Goal: Register for event/course: Sign up to attend an event or enroll in a course

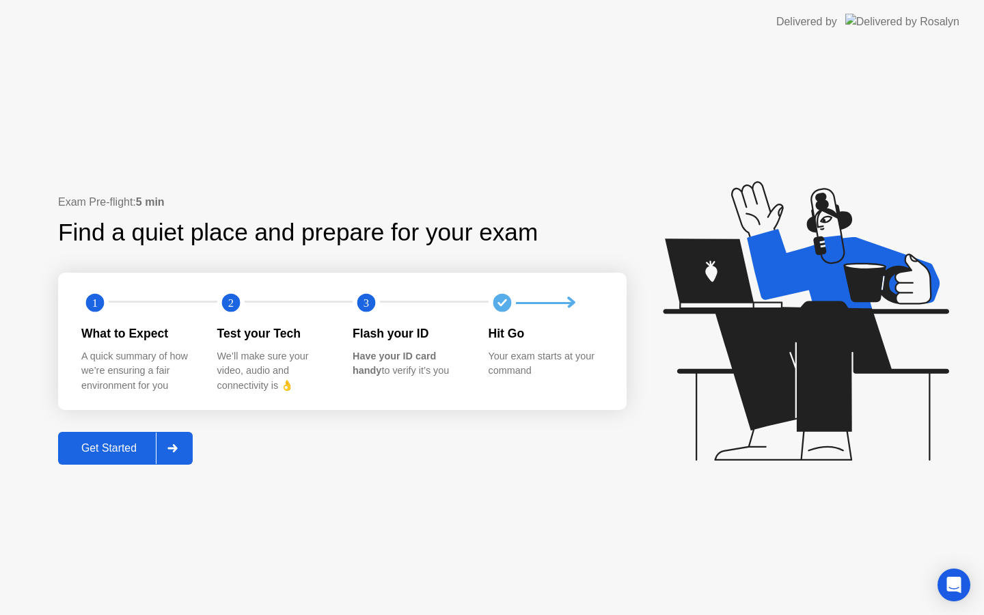
click at [119, 446] on div "Get Started" at bounding box center [109, 448] width 94 height 12
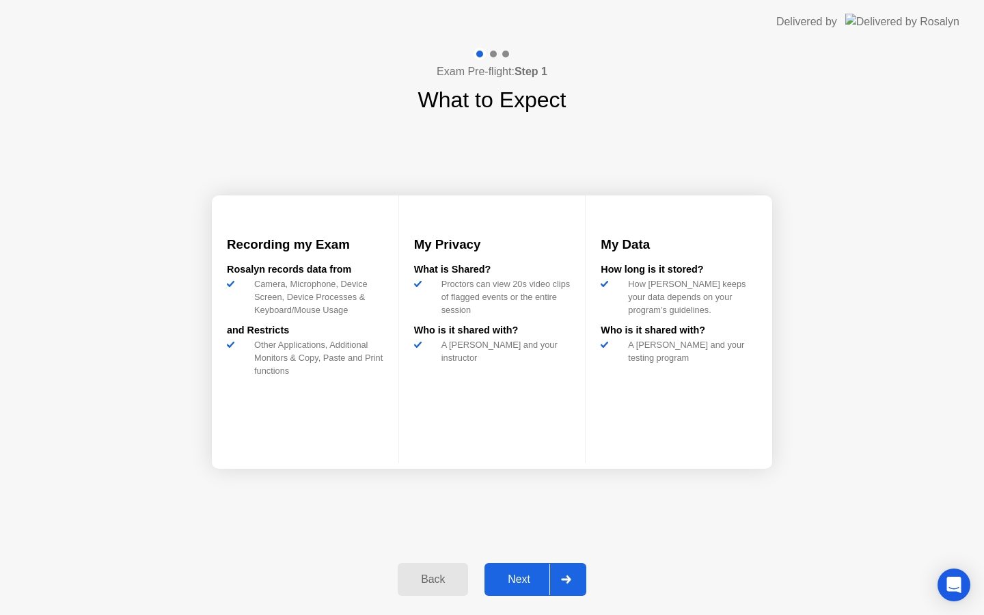
click at [513, 574] on div "Next" at bounding box center [519, 580] width 61 height 12
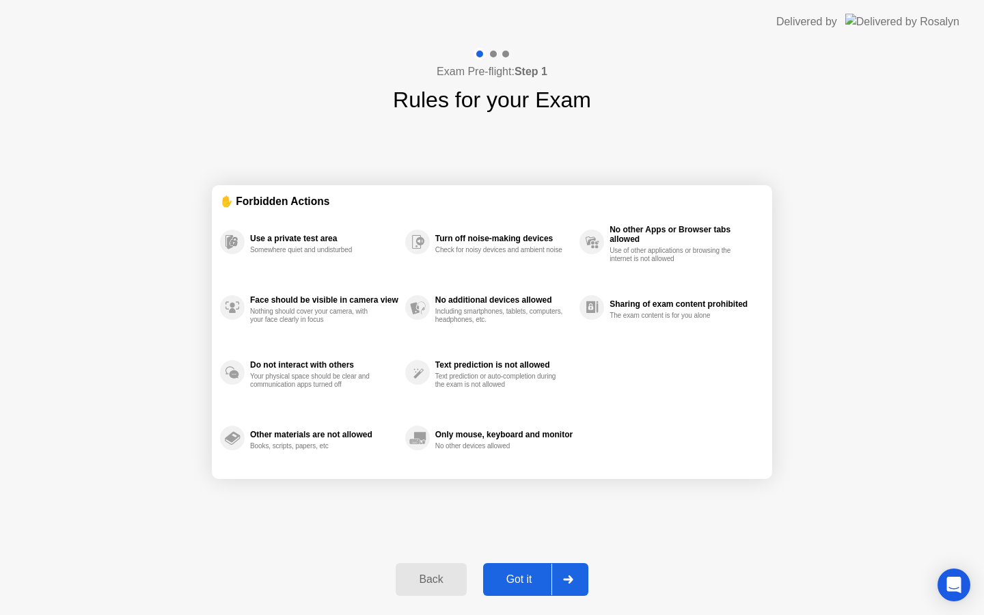
click at [513, 574] on div "Got it" at bounding box center [519, 580] width 64 height 12
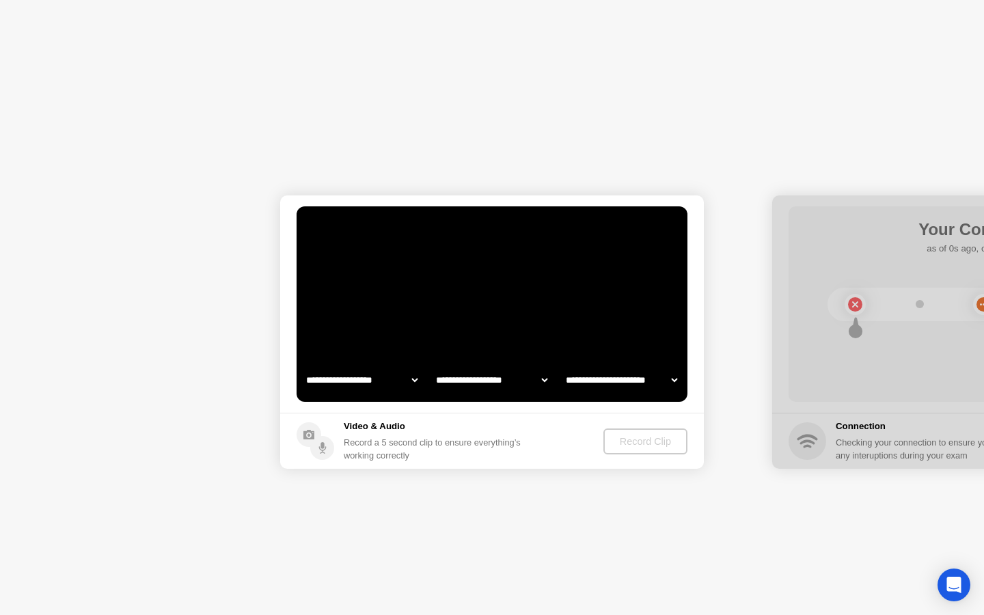
select select "**********"
select select "*******"
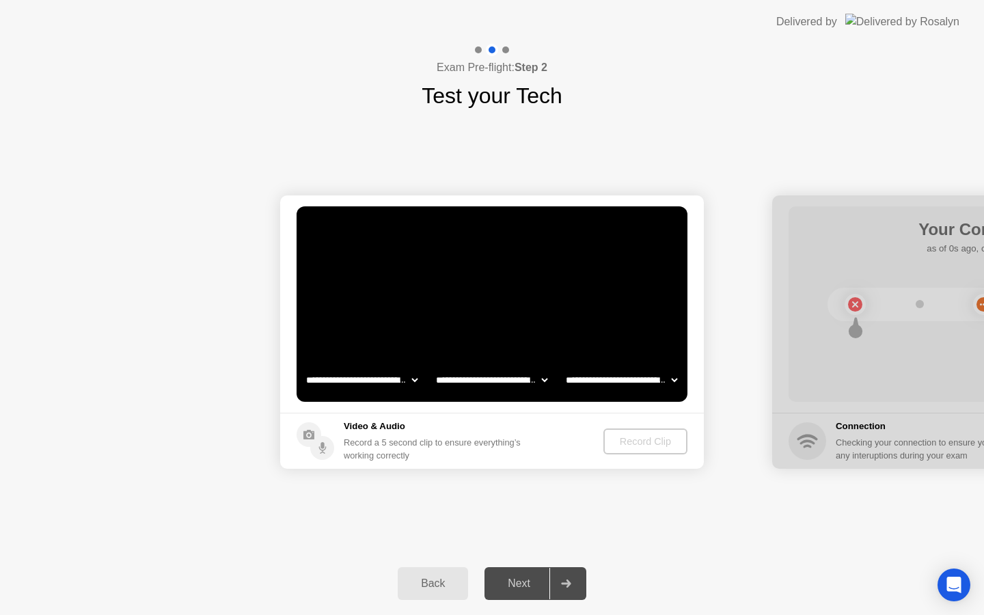
click at [373, 372] on select "**********" at bounding box center [362, 379] width 117 height 27
click at [630, 449] on button "Record Clip" at bounding box center [646, 442] width 84 height 26
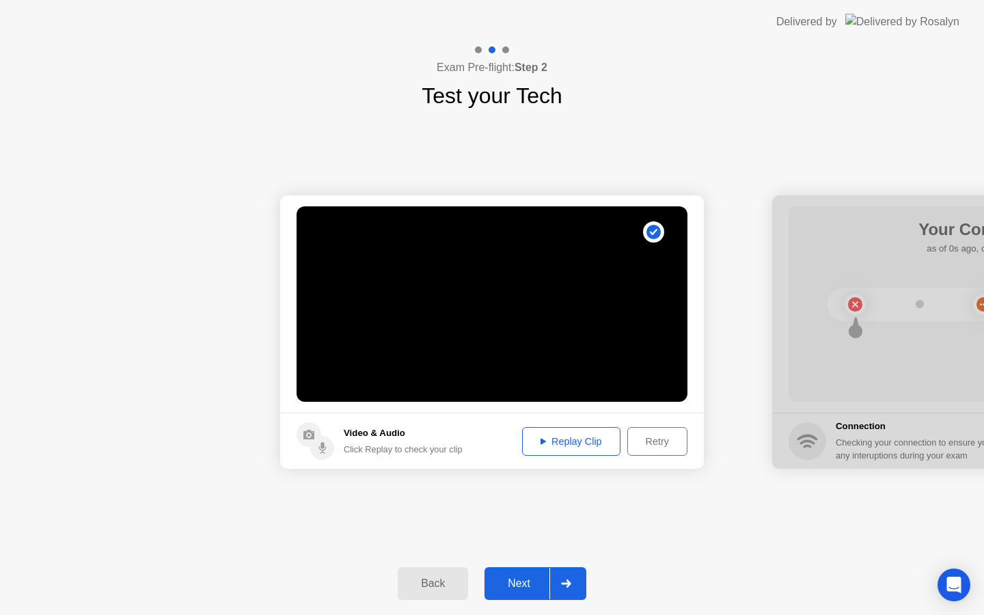
click at [591, 443] on div "Replay Clip" at bounding box center [571, 441] width 89 height 11
click at [645, 447] on div "Retry" at bounding box center [657, 441] width 51 height 11
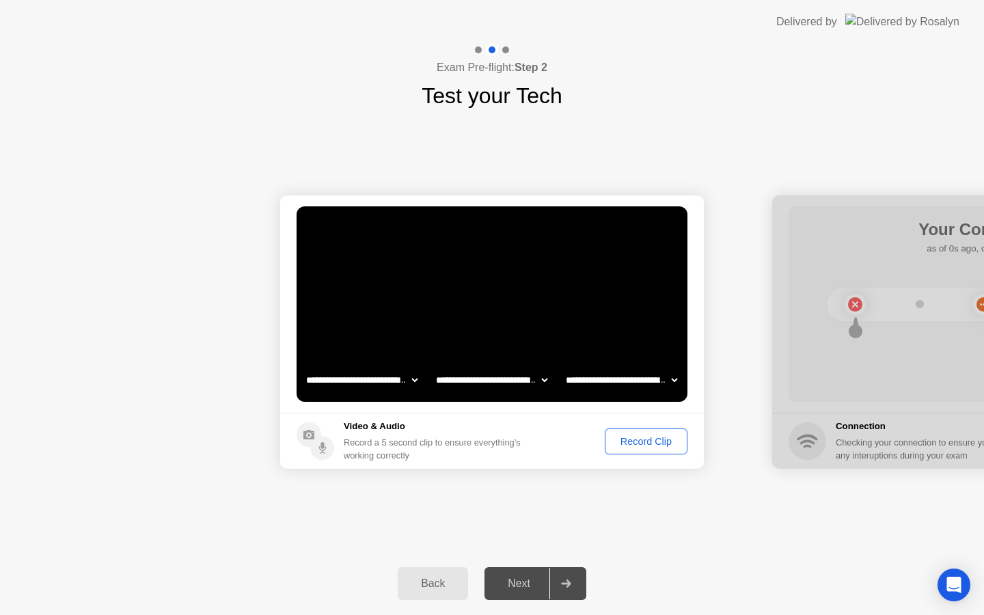
click at [645, 446] on div "Record Clip" at bounding box center [646, 441] width 73 height 11
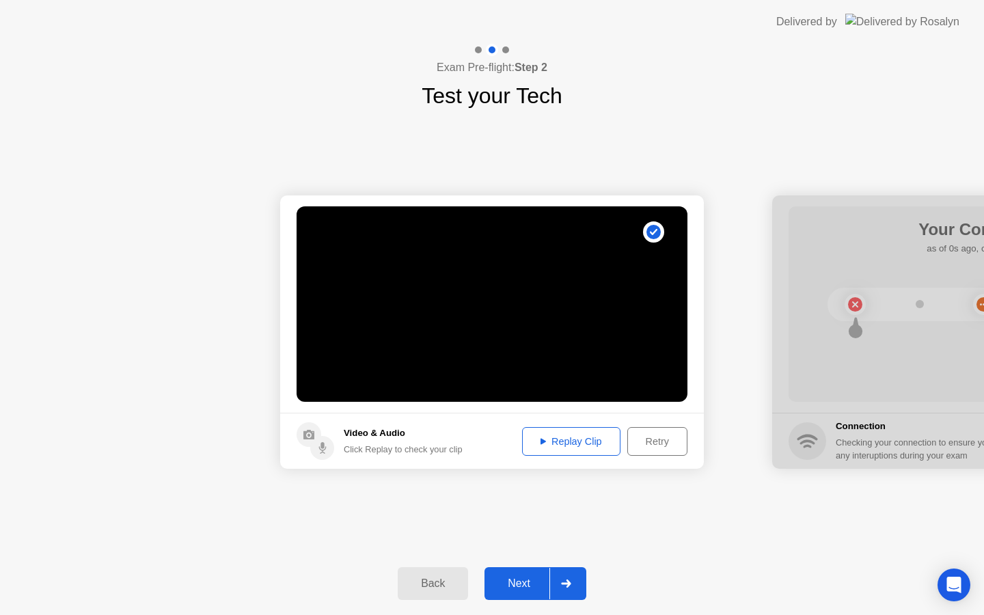
click at [582, 443] on div "Replay Clip" at bounding box center [571, 441] width 89 height 11
click at [512, 579] on div "Next" at bounding box center [519, 584] width 61 height 12
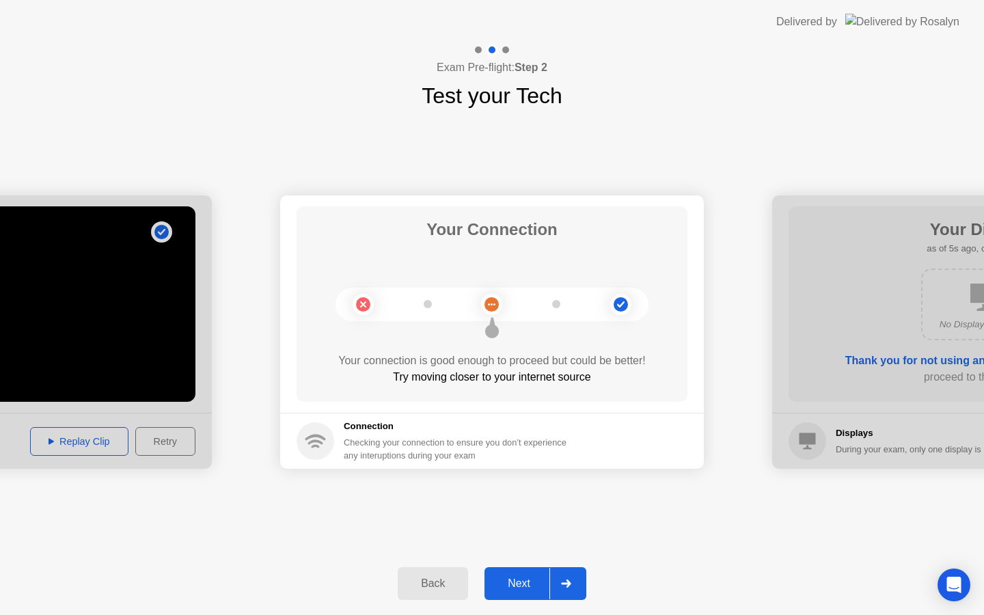
click at [522, 582] on div "Next" at bounding box center [519, 584] width 61 height 12
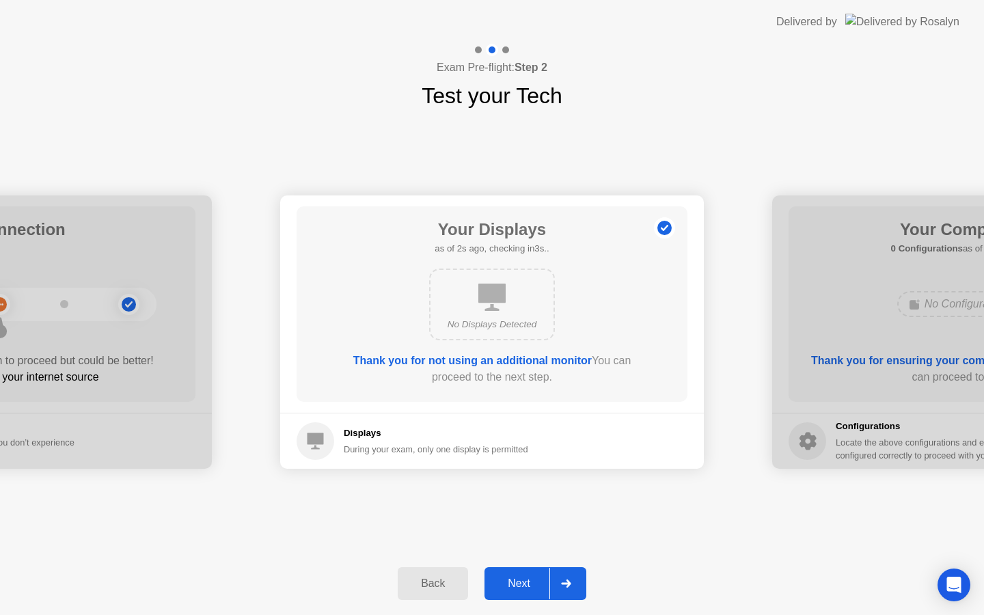
click at [522, 582] on div "Next" at bounding box center [519, 584] width 61 height 12
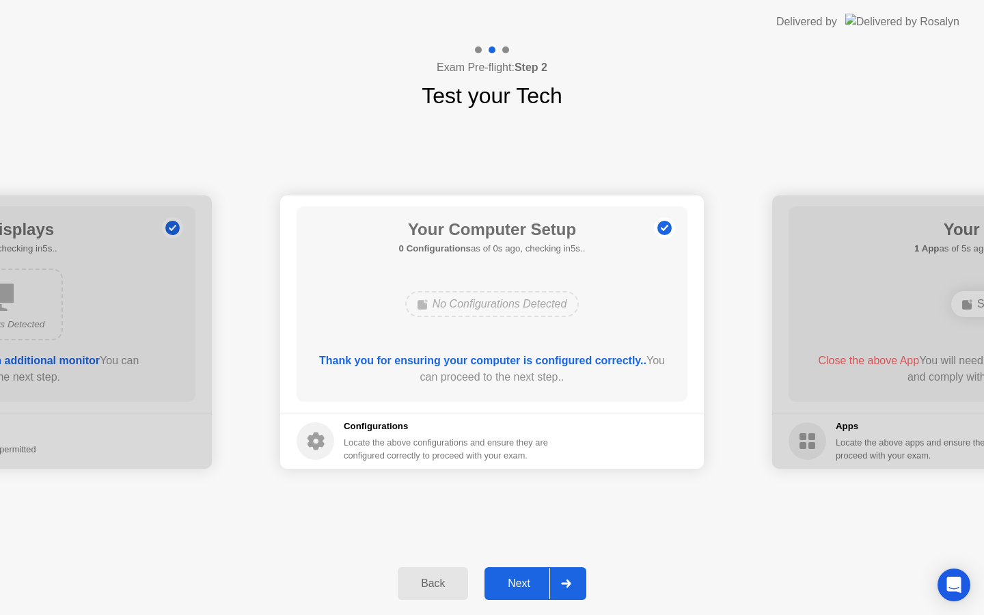
click at [522, 582] on div "Next" at bounding box center [519, 584] width 61 height 12
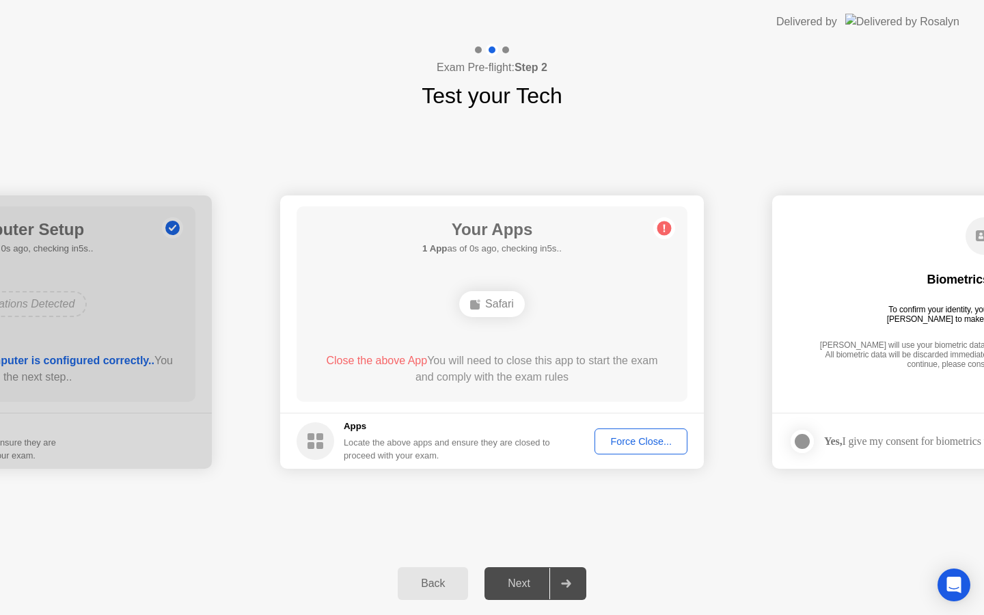
click at [522, 582] on div "Next" at bounding box center [519, 584] width 61 height 12
click at [630, 443] on div "Force Close..." at bounding box center [641, 441] width 83 height 11
click at [629, 446] on div "Force Close..." at bounding box center [641, 441] width 83 height 11
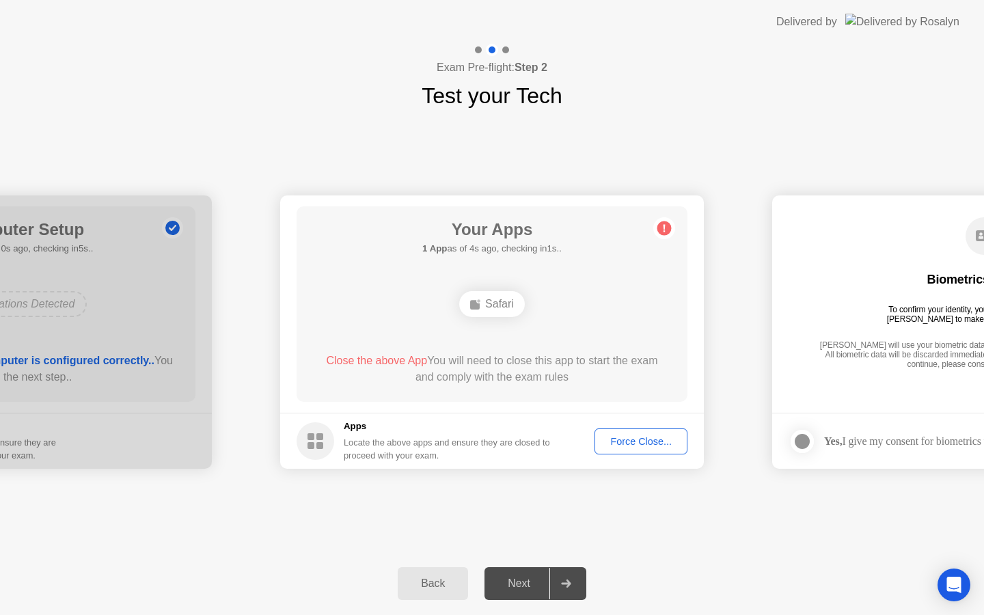
click at [531, 578] on div "Next" at bounding box center [519, 584] width 61 height 12
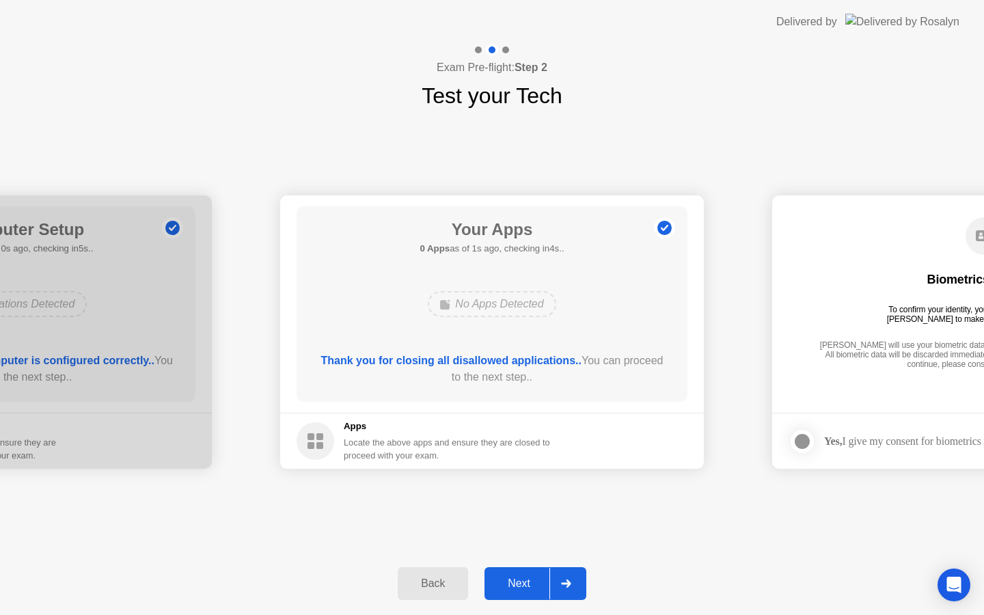
click at [529, 580] on div "Next" at bounding box center [519, 584] width 61 height 12
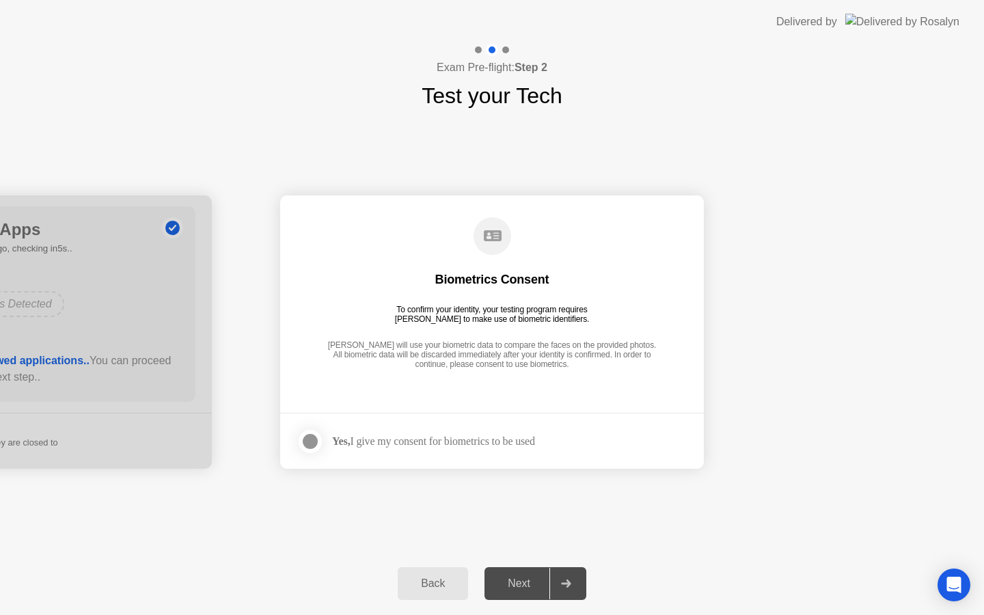
click at [304, 442] on div at bounding box center [310, 441] width 16 height 16
click at [528, 580] on div "Next" at bounding box center [519, 584] width 61 height 12
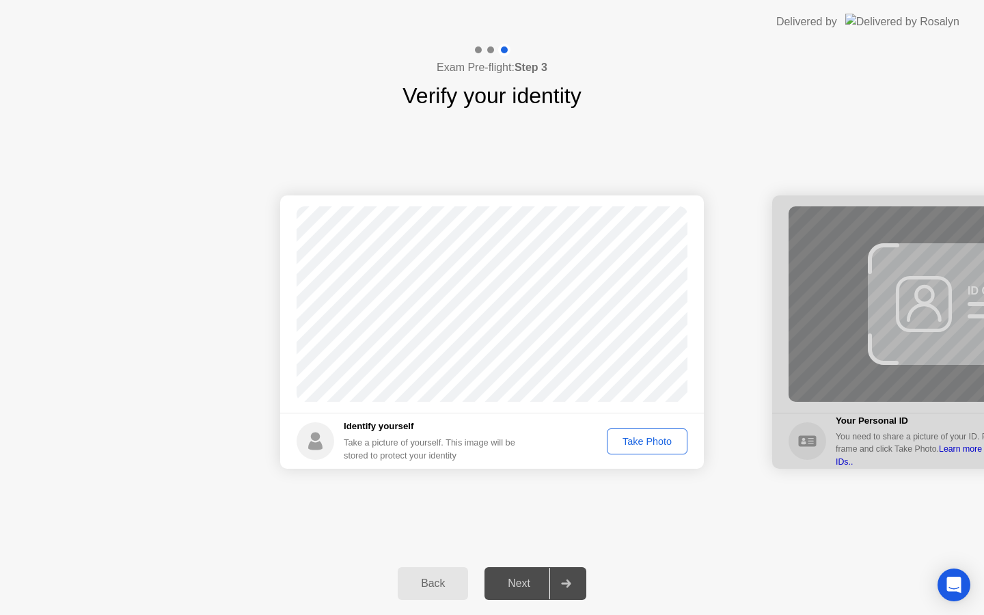
click at [639, 441] on div "Take Photo" at bounding box center [647, 441] width 71 height 11
click at [529, 587] on div "Next" at bounding box center [519, 584] width 61 height 12
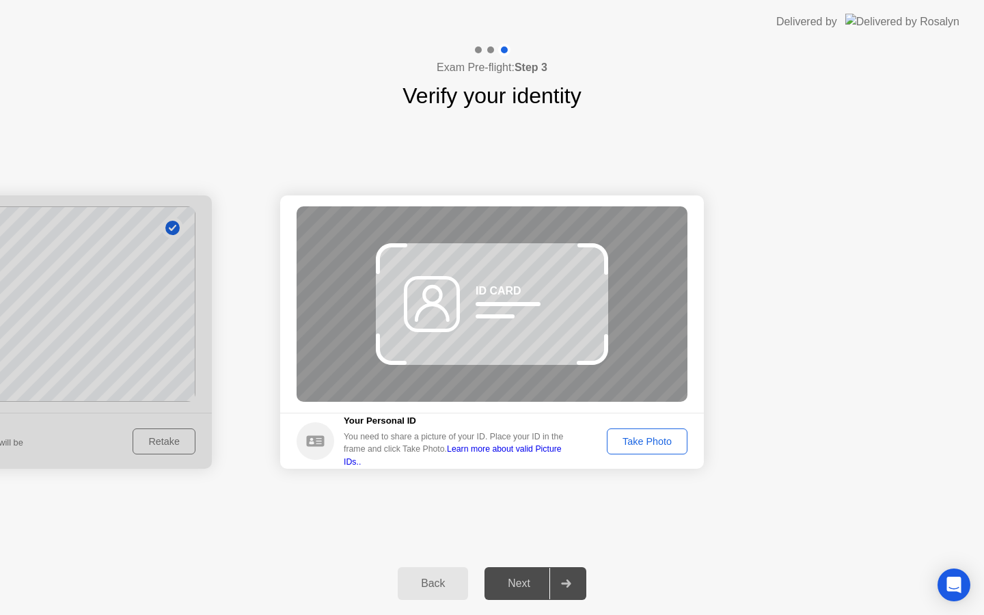
click at [535, 457] on link "Learn more about valid Picture IDs.." at bounding box center [453, 455] width 218 height 22
click at [313, 439] on icon at bounding box center [315, 440] width 18 height 11
click at [613, 464] on footer "Your Personal ID You need to share a picture of your ID. Place your ID in the f…" at bounding box center [492, 441] width 424 height 56
click at [630, 442] on div "Take Photo" at bounding box center [647, 441] width 71 height 11
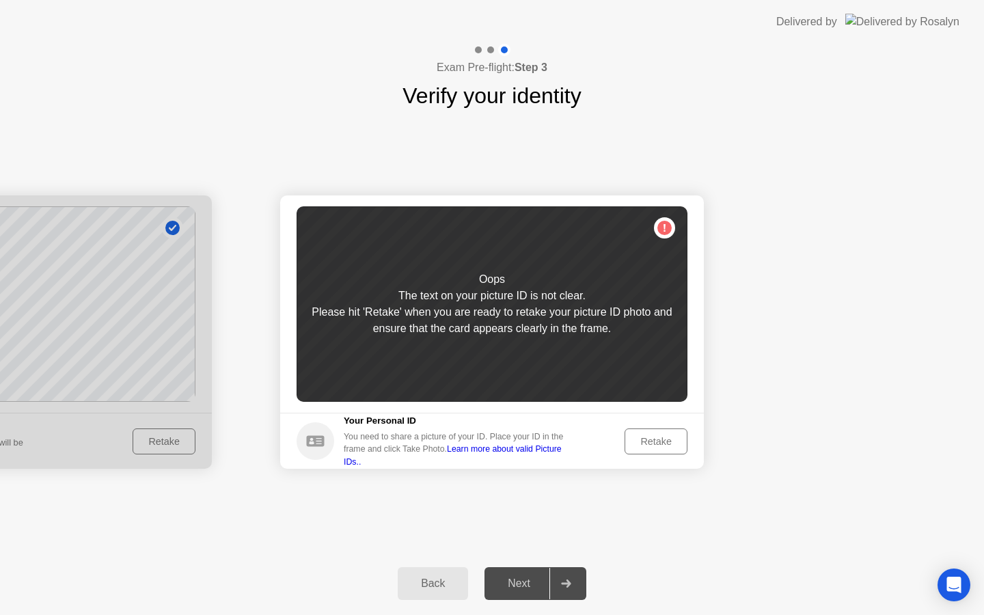
click at [641, 436] on div "Retake" at bounding box center [656, 441] width 53 height 11
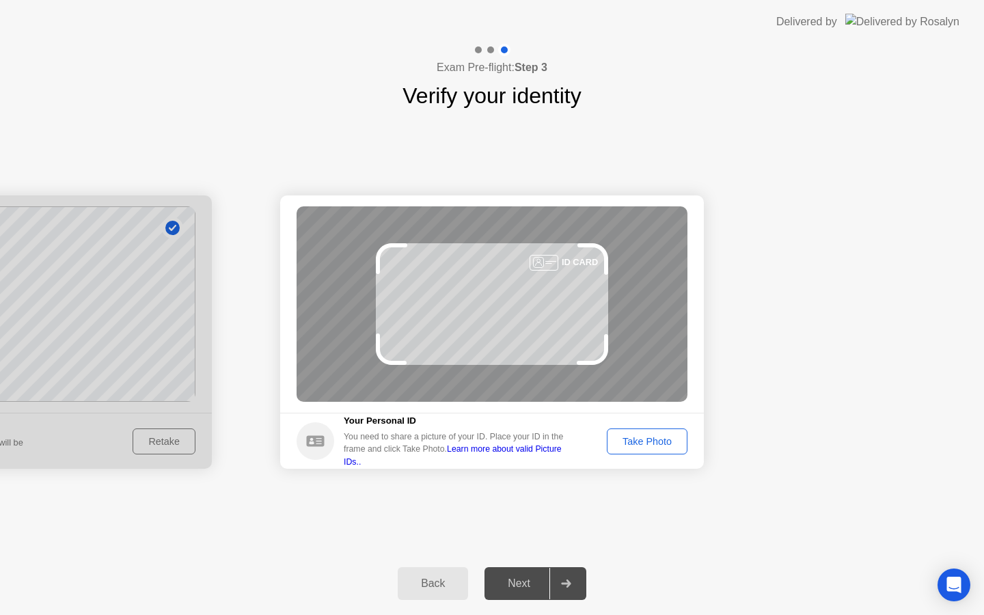
click at [641, 436] on div "Take Photo" at bounding box center [647, 441] width 71 height 11
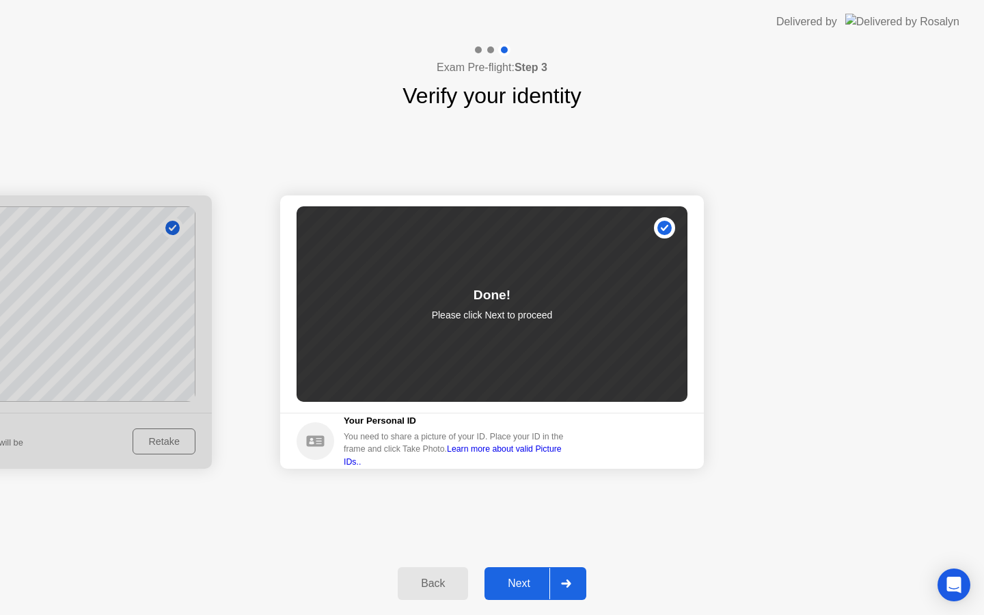
click at [536, 578] on div "Next" at bounding box center [519, 584] width 61 height 12
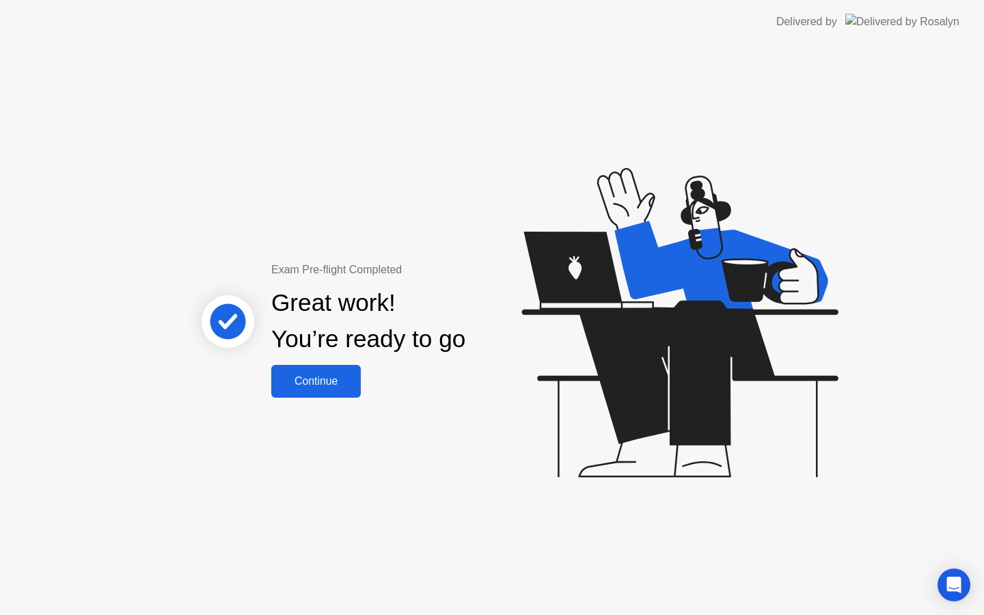
click at [337, 392] on button "Continue" at bounding box center [316, 381] width 90 height 33
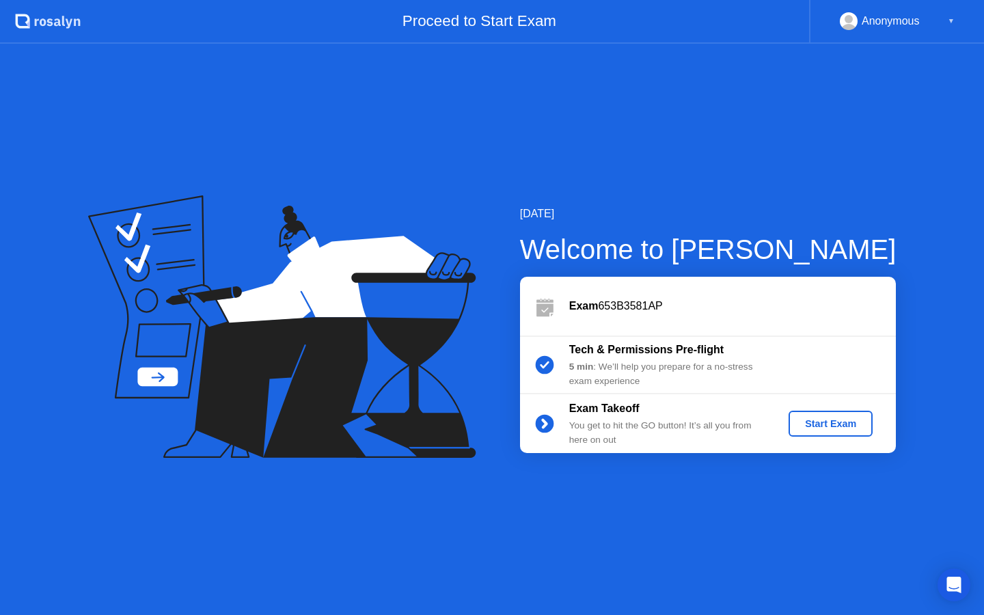
click at [822, 424] on div "Start Exam" at bounding box center [830, 423] width 73 height 11
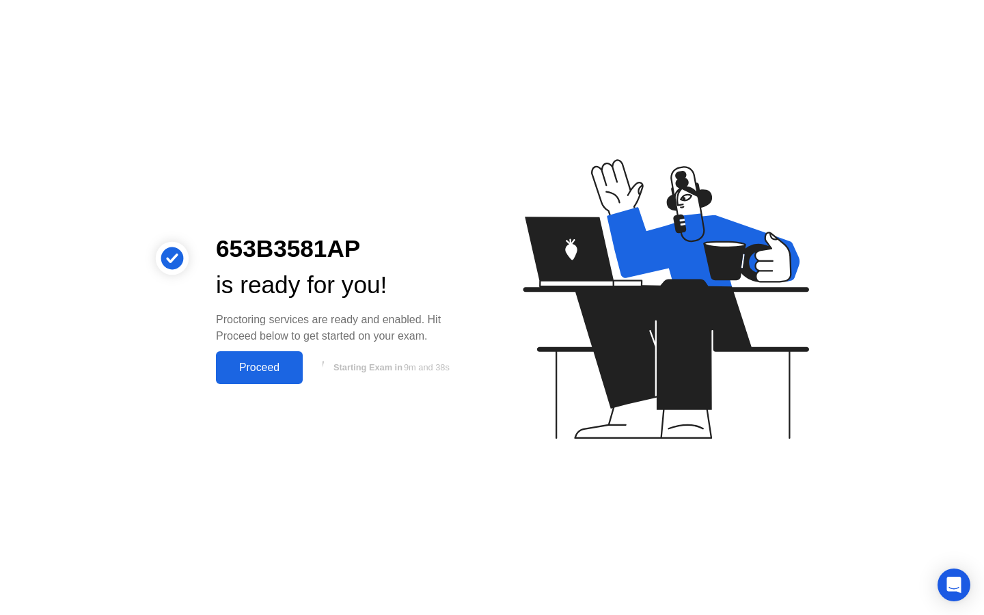
click at [273, 362] on div "Proceed" at bounding box center [259, 368] width 79 height 12
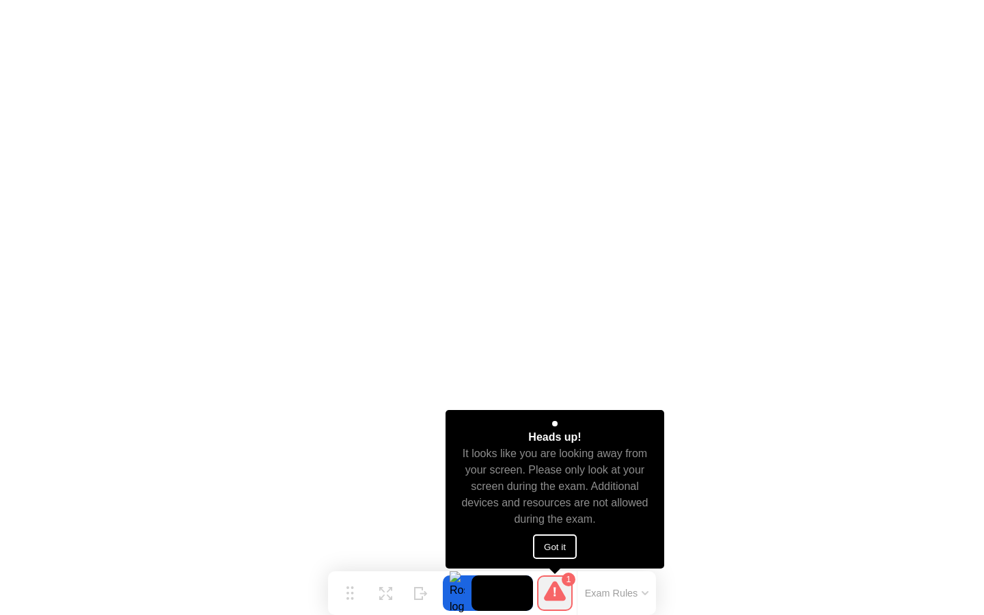
click at [563, 550] on button "Got it" at bounding box center [555, 547] width 44 height 25
click at [552, 550] on button "Got it" at bounding box center [555, 547] width 44 height 25
click at [559, 547] on button "Got it" at bounding box center [555, 547] width 44 height 25
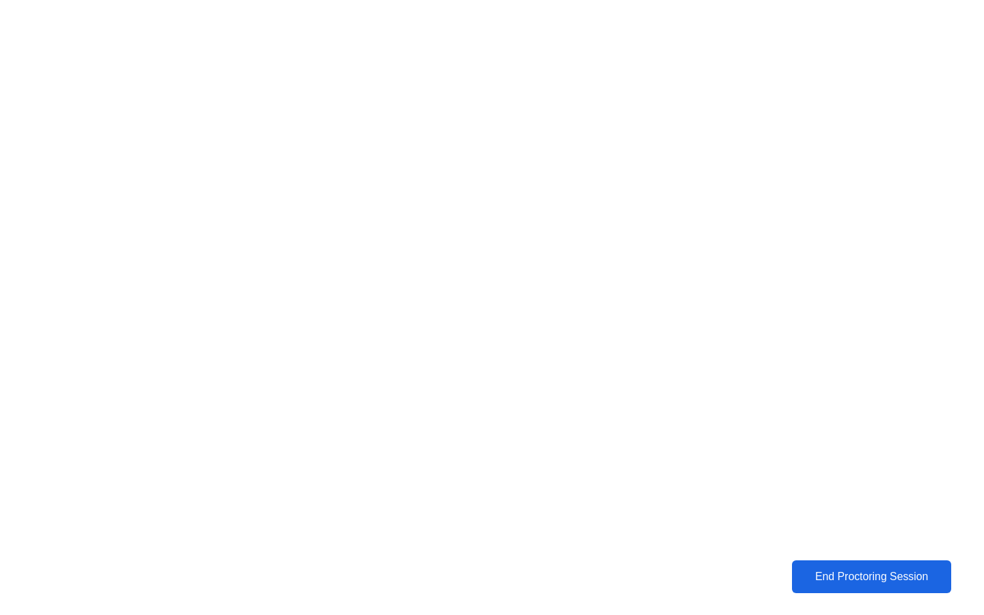
click at [852, 580] on div "End Proctoring Session" at bounding box center [872, 577] width 152 height 12
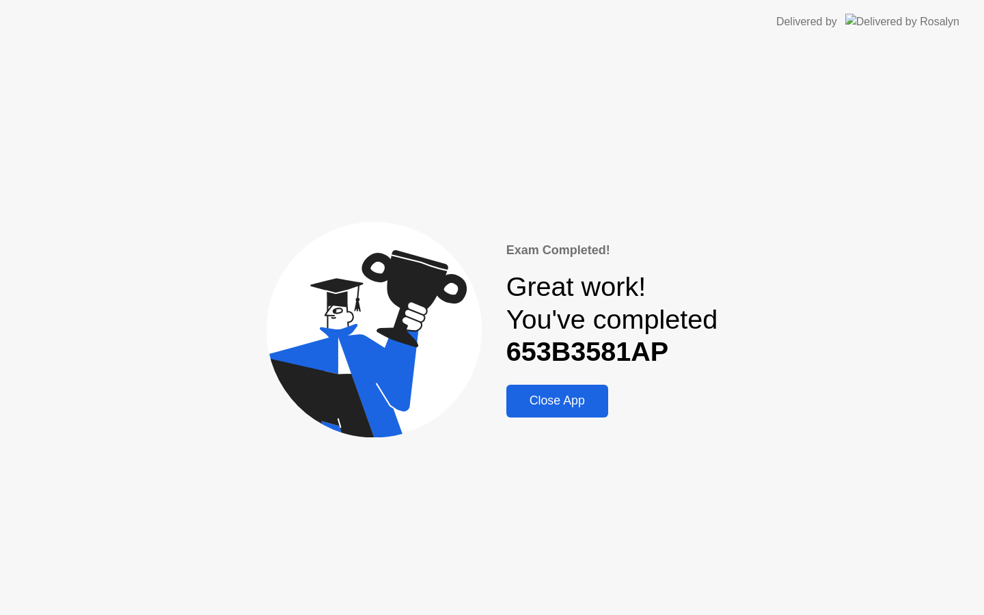
click at [591, 399] on div "Close App" at bounding box center [558, 401] width 94 height 14
